Goal: Task Accomplishment & Management: Manage account settings

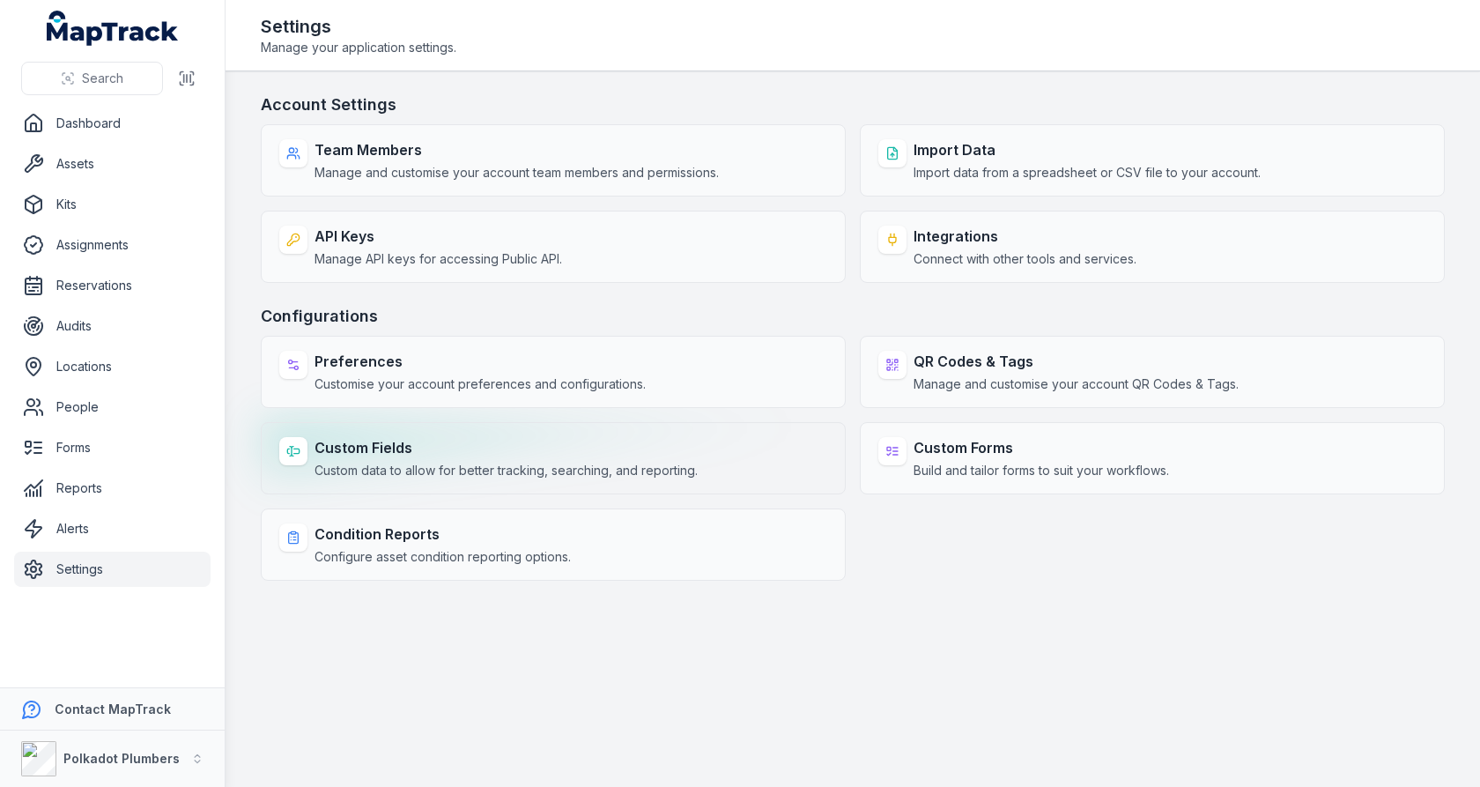
click at [455, 446] on strong "Custom Fields" at bounding box center [505, 447] width 383 height 21
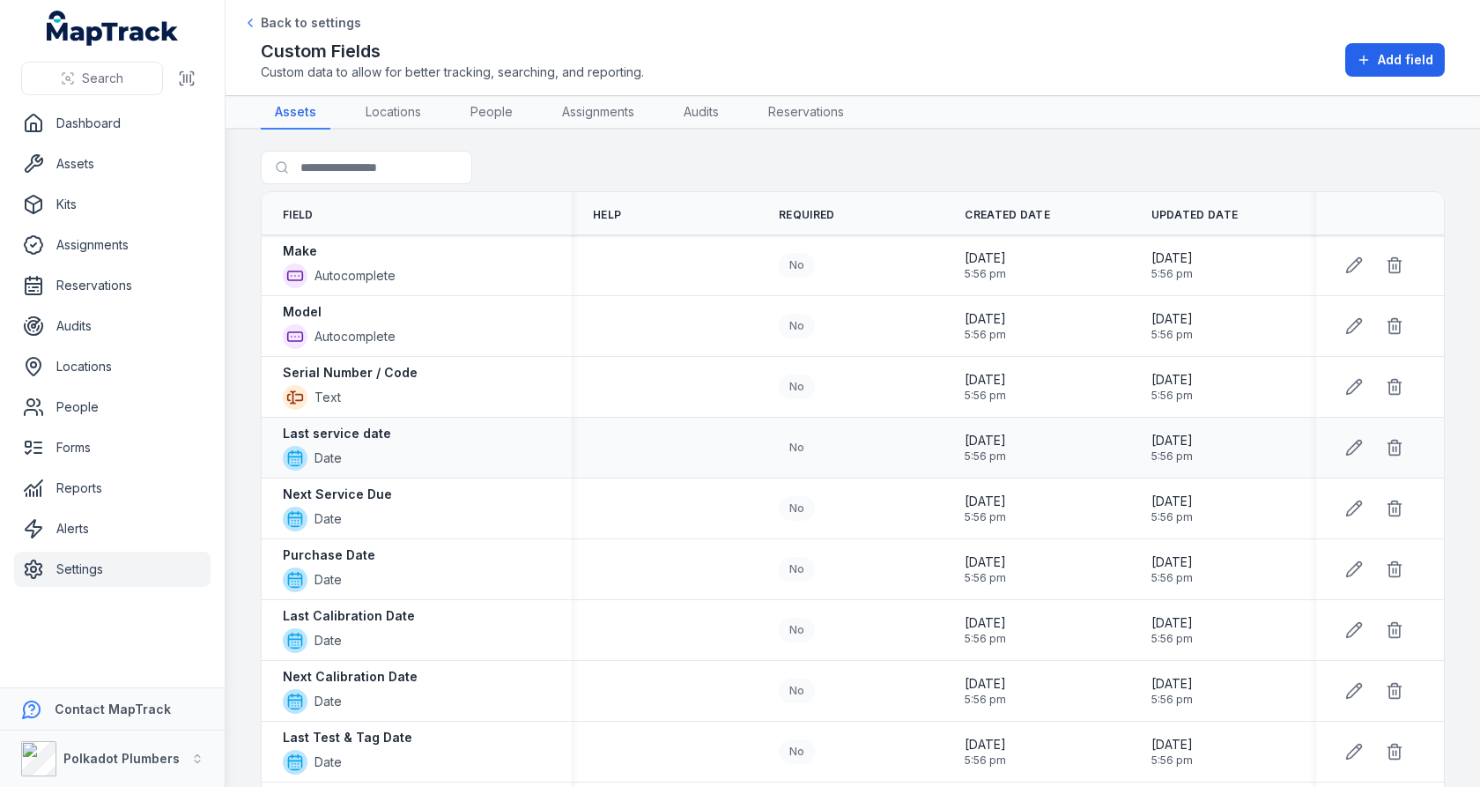
click at [766, 458] on div "No" at bounding box center [851, 447] width 186 height 39
click at [853, 274] on div "No" at bounding box center [851, 265] width 144 height 25
click at [945, 166] on div "Search for fields" at bounding box center [853, 171] width 1184 height 41
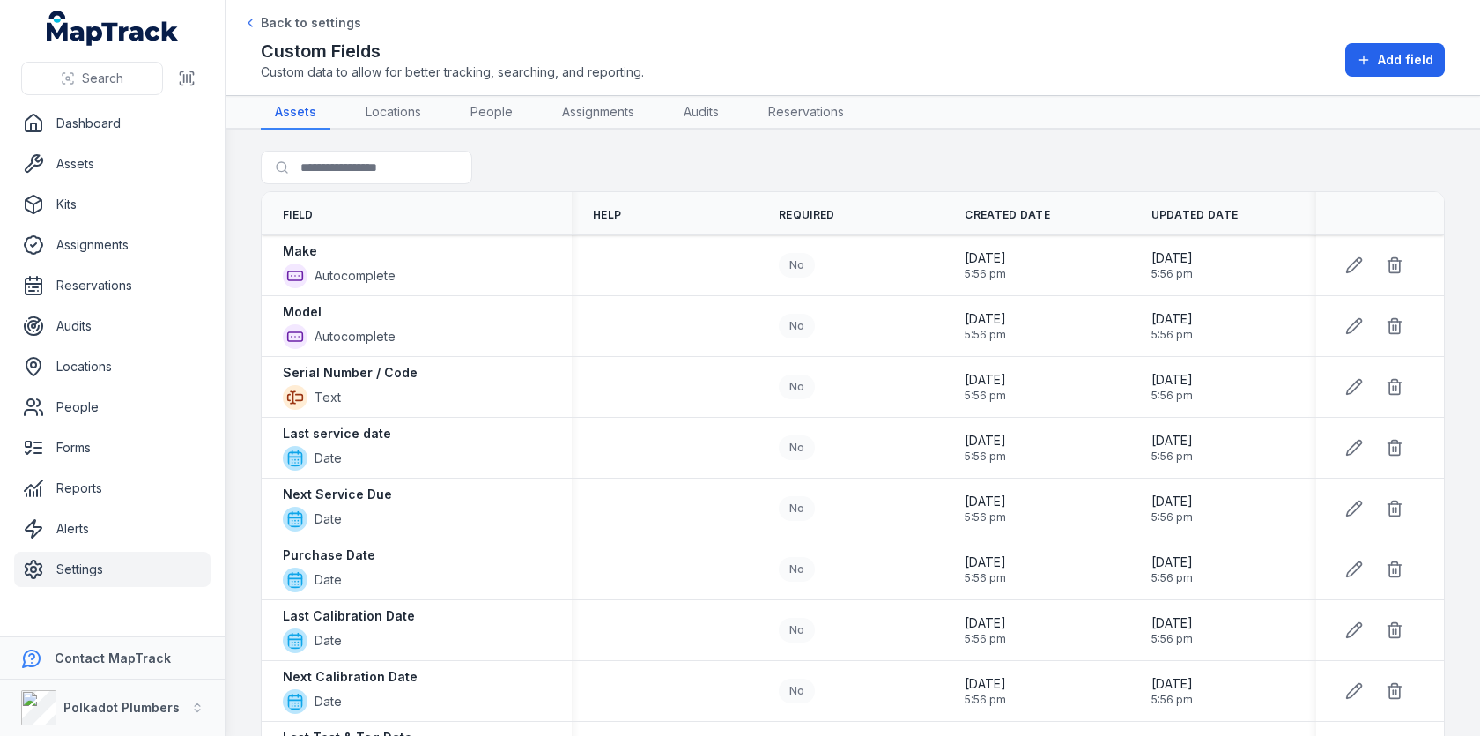
click at [1029, 155] on div "Search for fields" at bounding box center [853, 171] width 1184 height 41
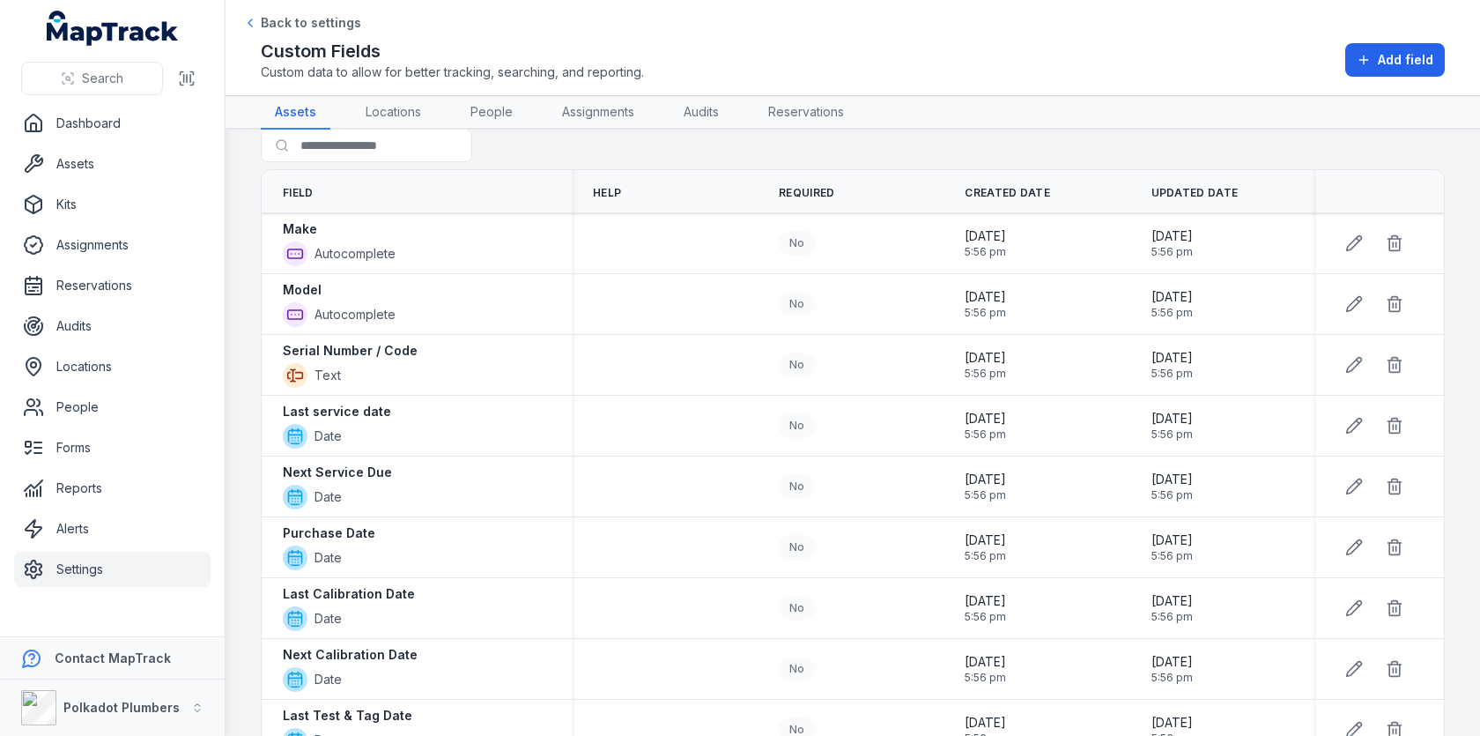
scroll to position [46, 0]
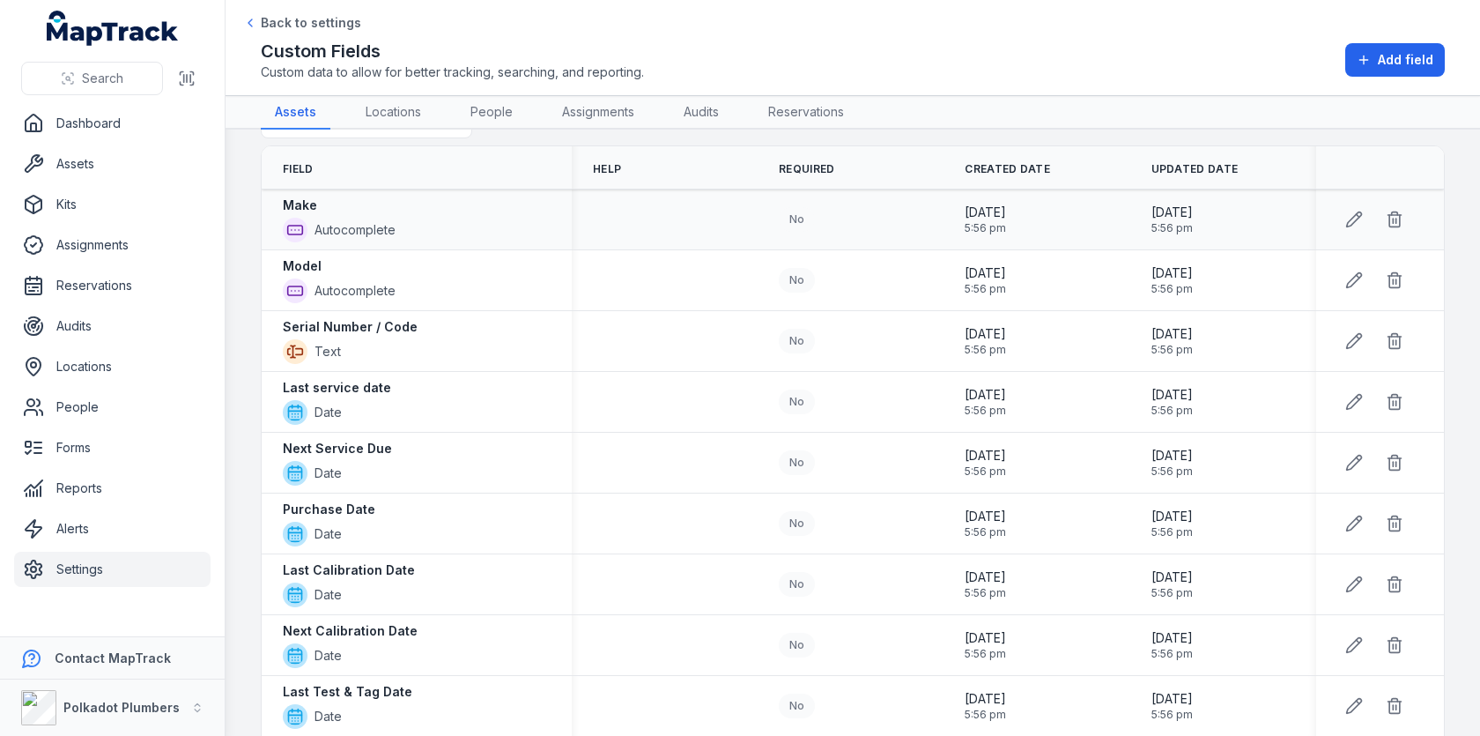
click at [343, 209] on div "Make" at bounding box center [339, 205] width 113 height 18
click at [342, 264] on div "Model" at bounding box center [339, 266] width 113 height 18
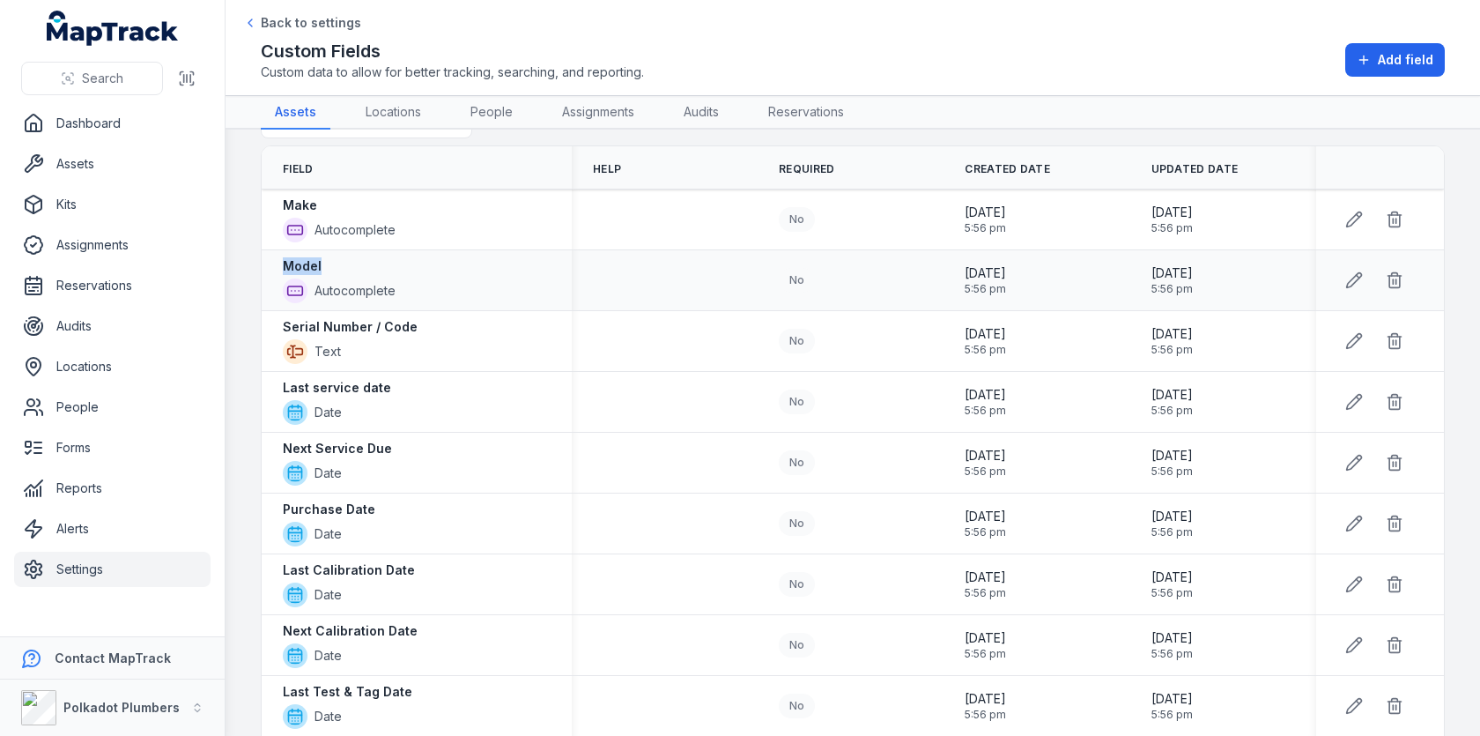
click at [342, 264] on div "Model" at bounding box center [339, 266] width 113 height 18
click at [342, 318] on strong "Serial Number / Code" at bounding box center [350, 327] width 135 height 18
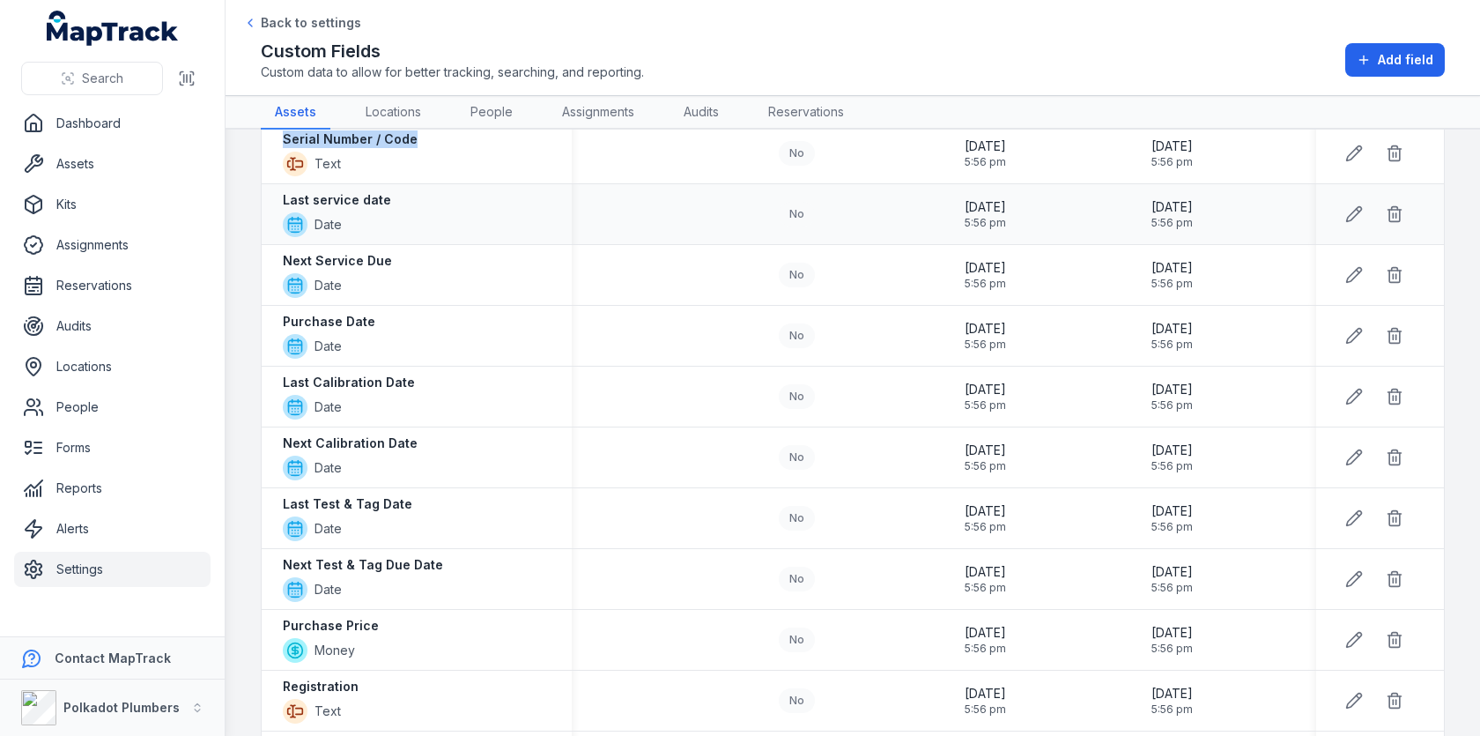
scroll to position [234, 0]
click at [376, 258] on strong "Next Service Due" at bounding box center [337, 260] width 109 height 18
click at [362, 323] on strong "Purchase Date" at bounding box center [329, 321] width 92 height 18
click at [362, 374] on strong "Last Calibration Date" at bounding box center [349, 382] width 132 height 18
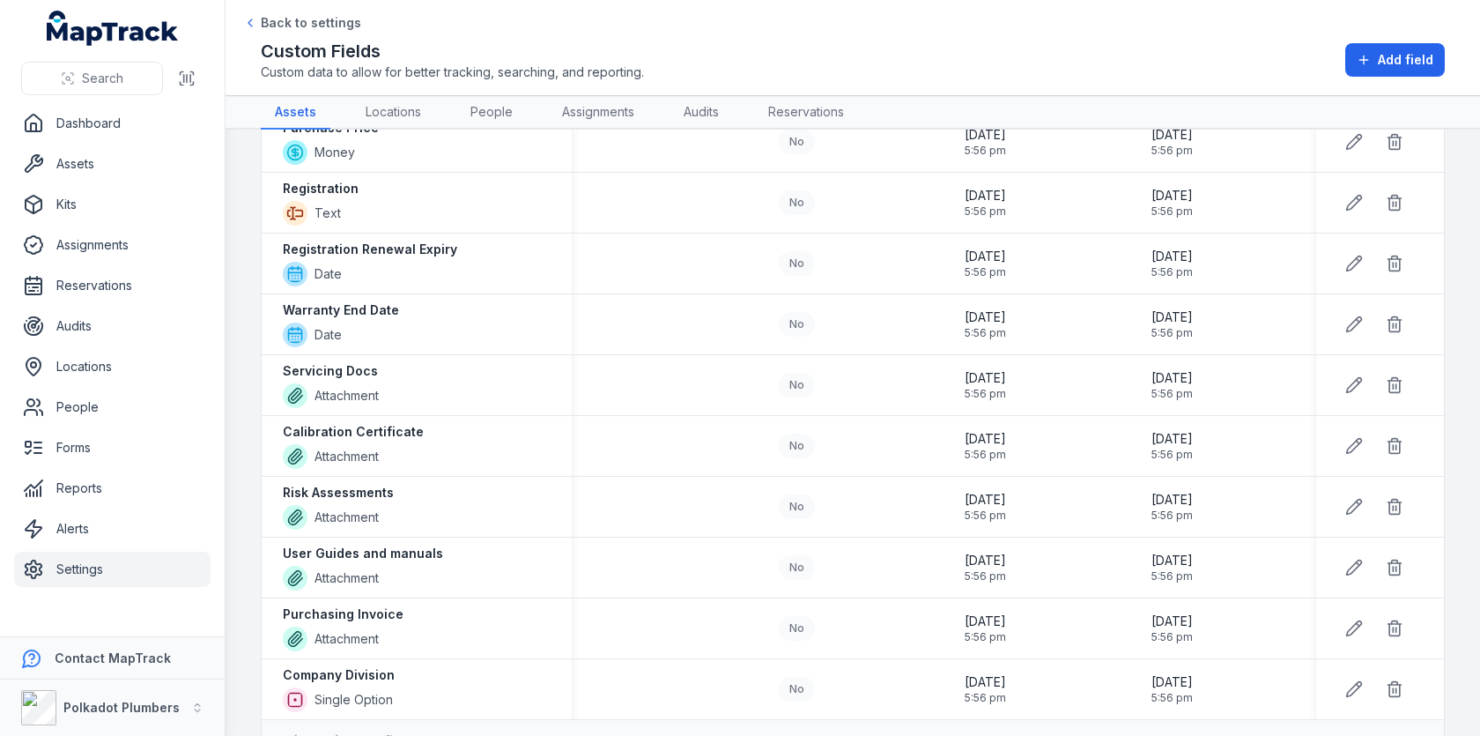
scroll to position [744, 0]
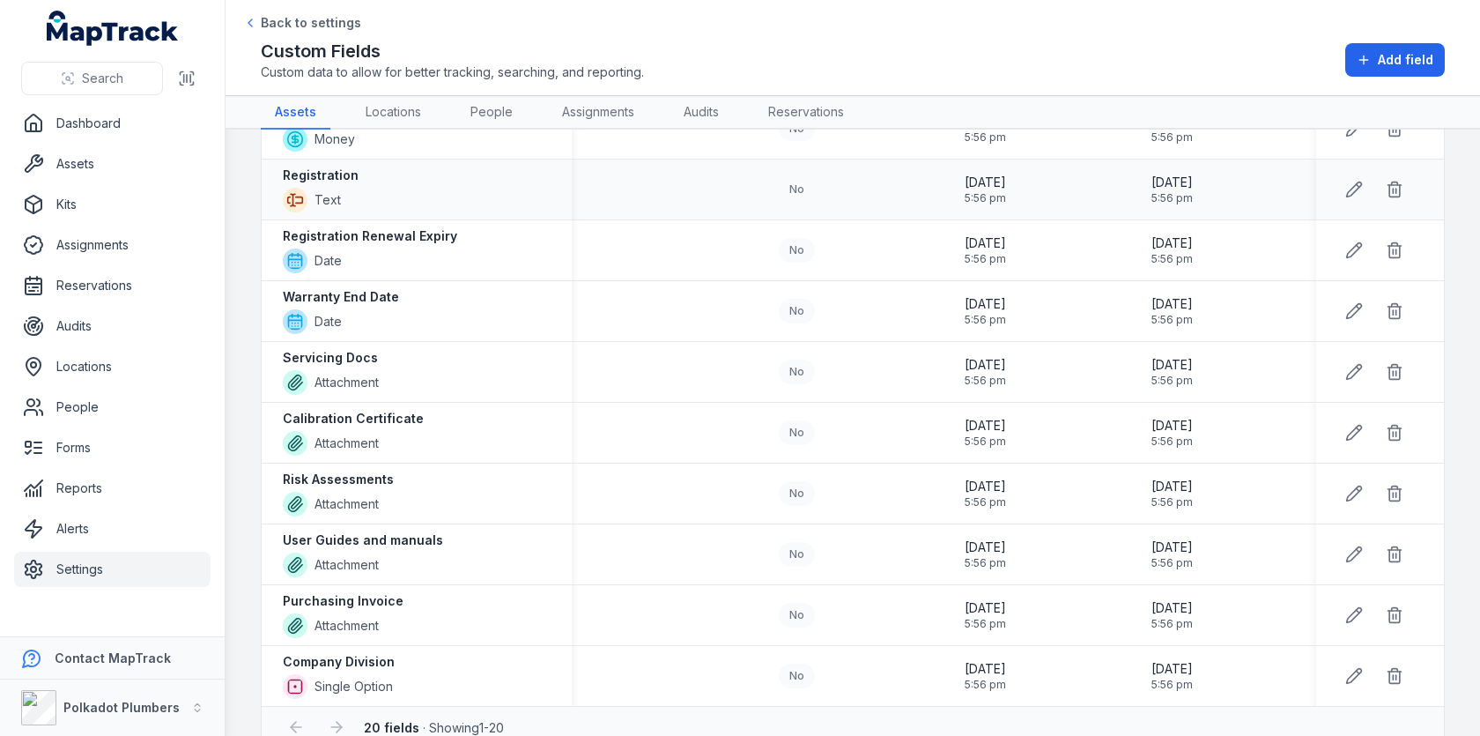
click at [347, 170] on strong "Registration" at bounding box center [321, 175] width 76 height 18
click at [356, 233] on strong "Registration Renewal Expiry" at bounding box center [370, 236] width 174 height 18
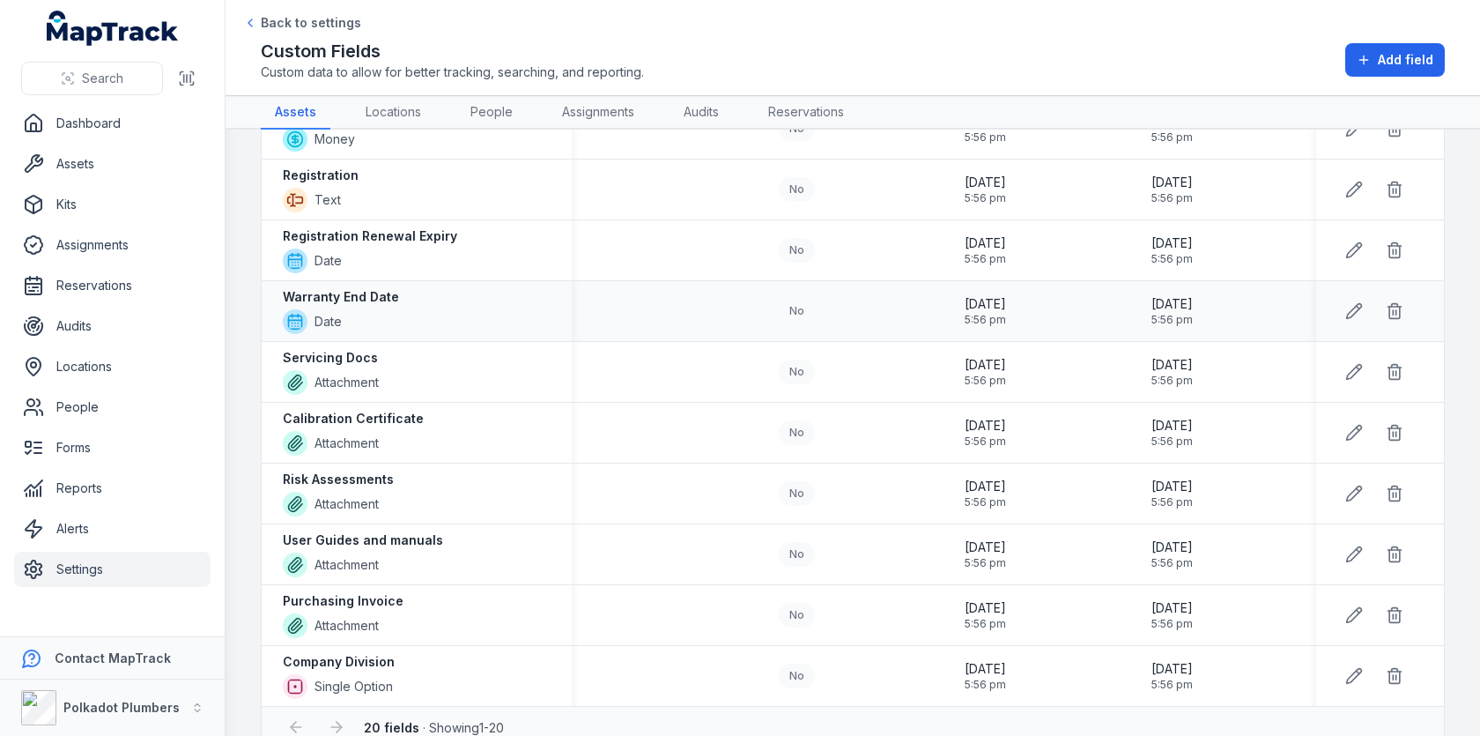
click at [358, 288] on strong "Warranty End Date" at bounding box center [341, 297] width 116 height 18
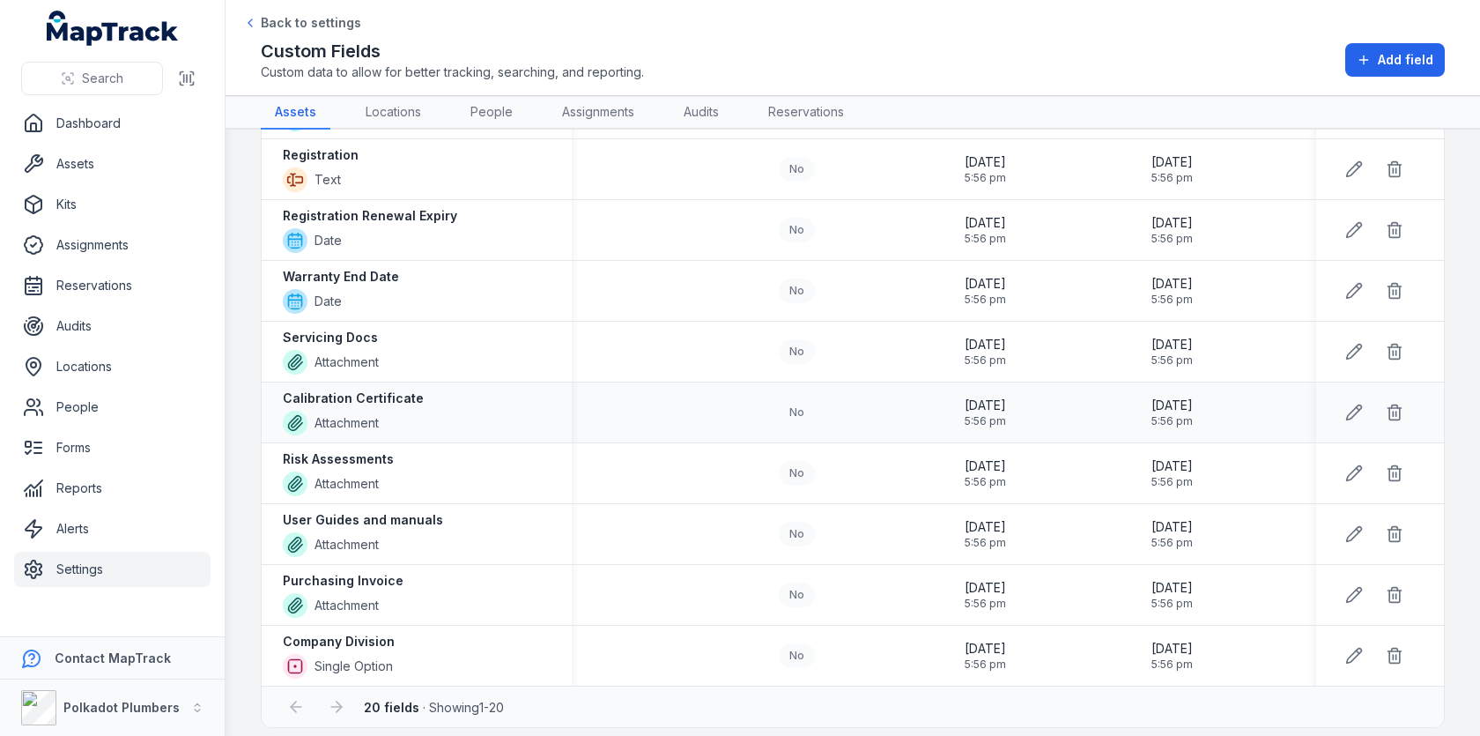
click at [349, 393] on strong "Calibration Certificate" at bounding box center [353, 398] width 141 height 18
click at [349, 450] on strong "Risk Assessments" at bounding box center [338, 459] width 111 height 18
click at [382, 450] on strong "Risk Assessments" at bounding box center [338, 459] width 111 height 18
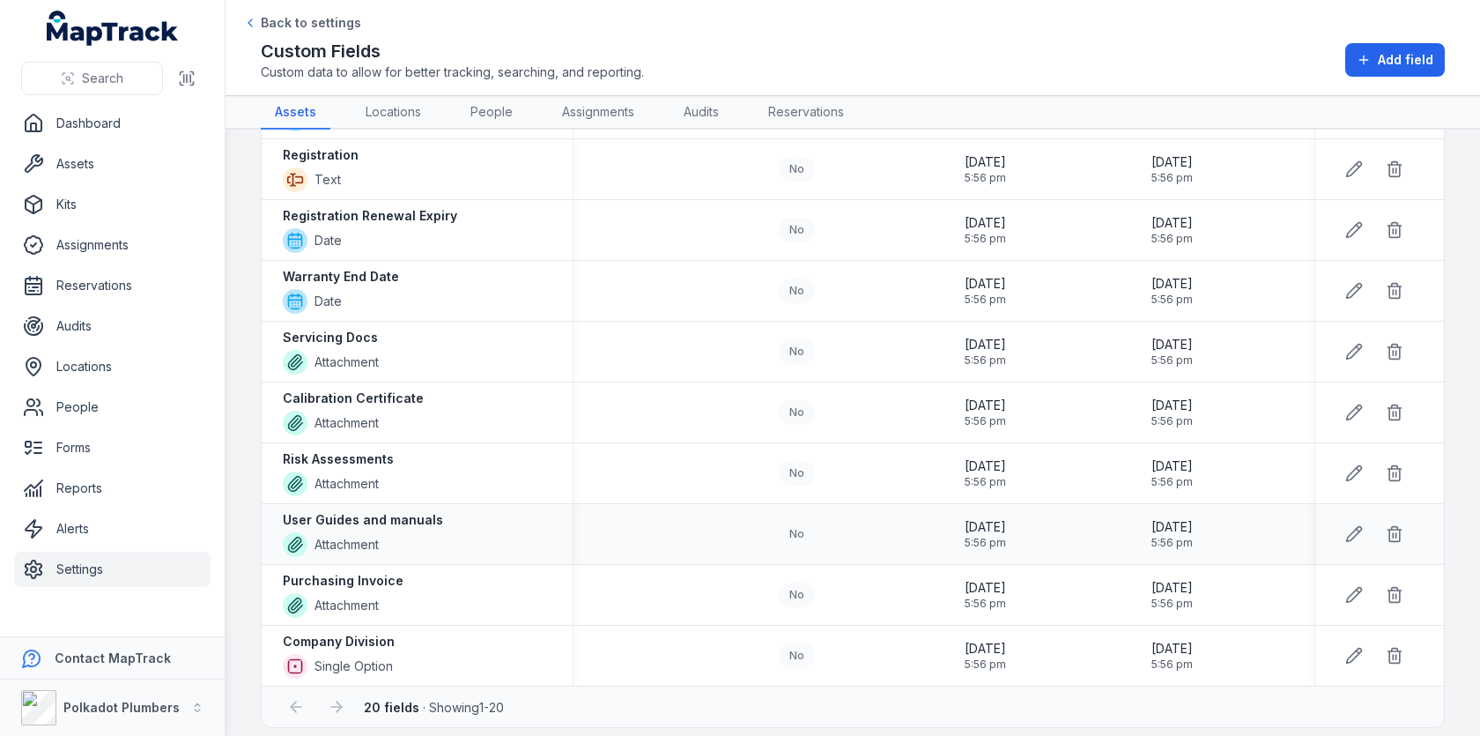
click at [413, 512] on strong "User Guides and manuals" at bounding box center [363, 520] width 160 height 18
click at [1355, 464] on icon at bounding box center [1354, 473] width 18 height 18
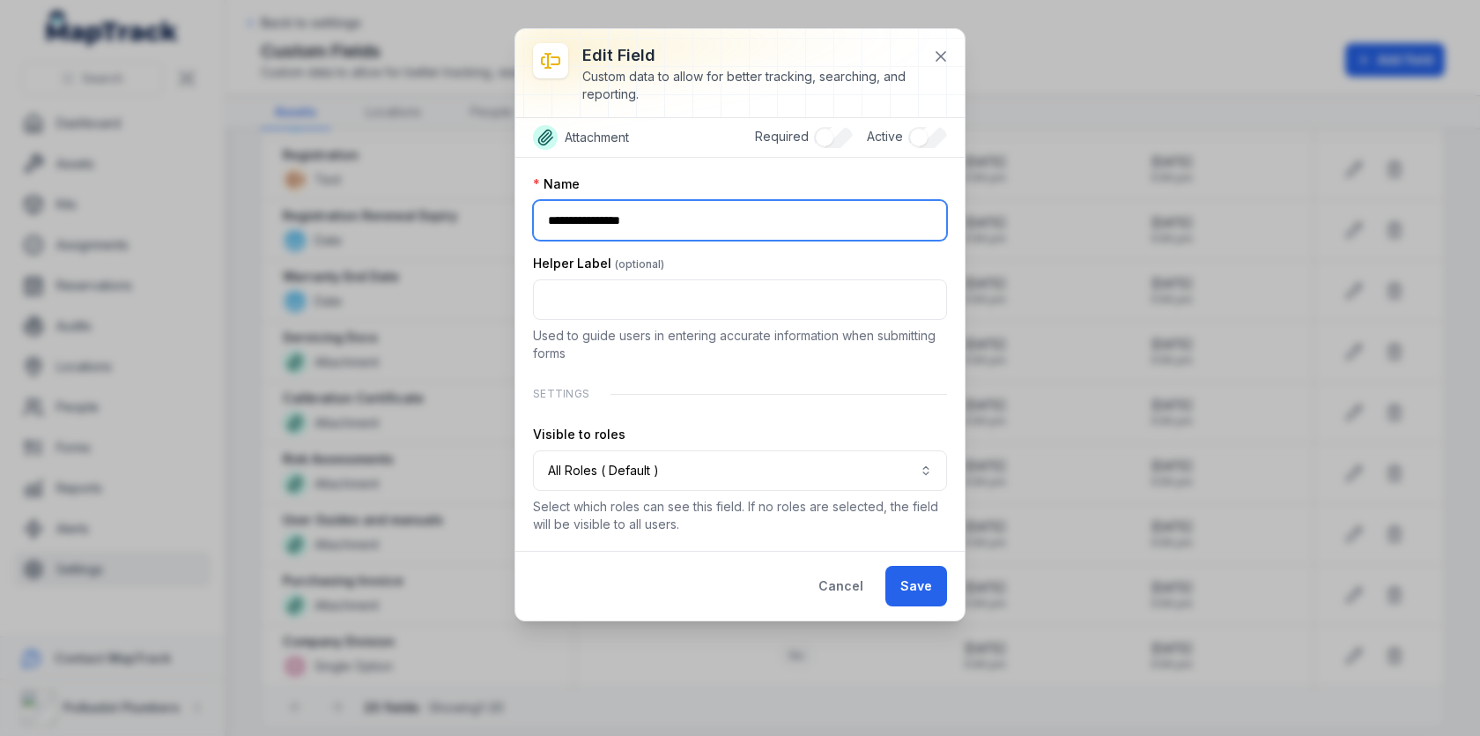
drag, startPoint x: 569, startPoint y: 218, endPoint x: 380, endPoint y: 218, distance: 189.4
click at [383, 218] on div "**********" at bounding box center [740, 368] width 1480 height 736
drag, startPoint x: 682, startPoint y: 211, endPoint x: 631, endPoint y: 211, distance: 51.1
click at [631, 211] on input "**********" at bounding box center [740, 220] width 414 height 41
type input "********"
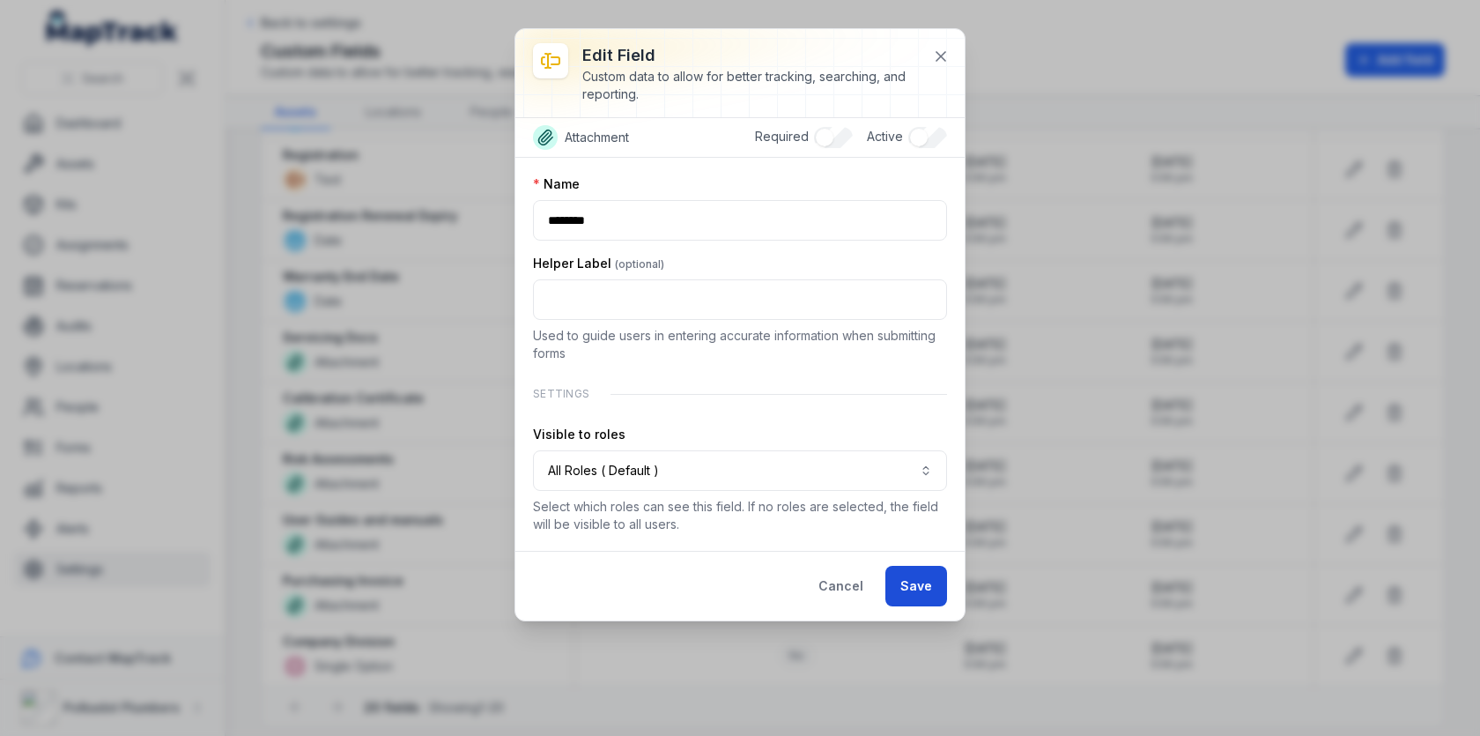
click at [917, 567] on button "Save" at bounding box center [916, 586] width 62 height 41
